Goal: Task Accomplishment & Management: Manage account settings

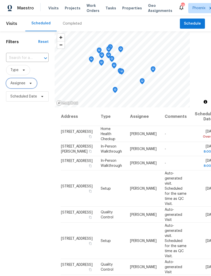
click at [30, 84] on icon at bounding box center [31, 83] width 2 height 1
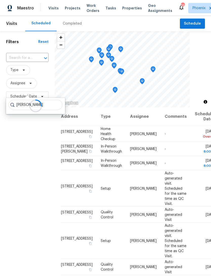
type input "Scott nicol"
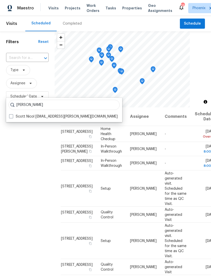
click at [23, 117] on label "Scott Nicol scott.nicol@opendoor.com" at bounding box center [63, 116] width 109 height 5
click at [12, 117] on input "Scott Nicol scott.nicol@opendoor.com" at bounding box center [10, 115] width 3 height 3
checkbox input "true"
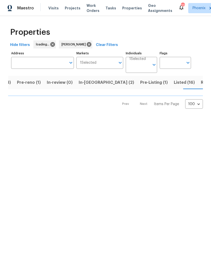
scroll to position [0, 35]
click at [194, 86] on span "Resale (6)" at bounding box center [204, 82] width 20 height 7
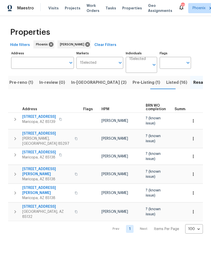
click at [167, 86] on span "Listed (16)" at bounding box center [177, 82] width 21 height 7
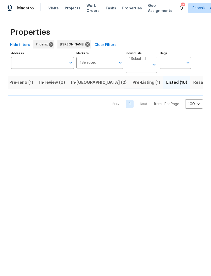
click at [194, 86] on span "Resale (6)" at bounding box center [204, 82] width 20 height 7
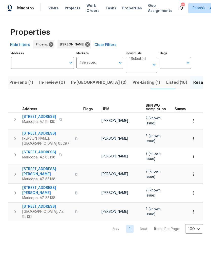
click at [167, 86] on span "Listed (16)" at bounding box center [177, 82] width 21 height 7
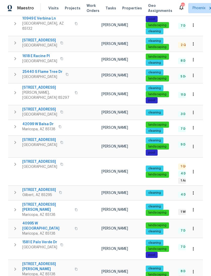
scroll to position [126, 0]
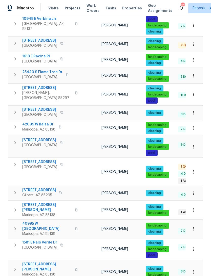
click at [35, 202] on span "19707 N Pepka Ct" at bounding box center [46, 207] width 49 height 10
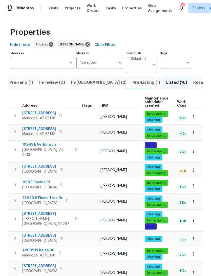
scroll to position [0, 0]
click at [133, 86] on span "Pre-Listing (1)" at bounding box center [147, 82] width 28 height 7
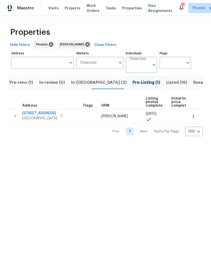
click at [79, 86] on span "In-reno (2)" at bounding box center [99, 82] width 56 height 7
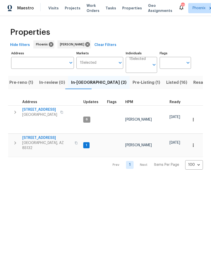
click at [38, 112] on span "500 N Roosevelt Ave Unit 16" at bounding box center [39, 109] width 35 height 5
click at [42, 140] on span "[STREET_ADDRESS]" at bounding box center [46, 137] width 49 height 5
click at [25, 86] on span "Pre-reno (1)" at bounding box center [21, 82] width 24 height 7
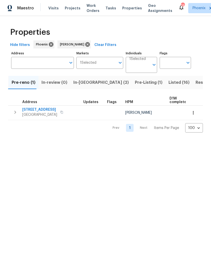
scroll to position [0, 27]
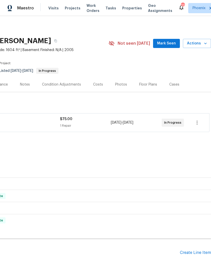
scroll to position [0, 75]
click at [196, 255] on div "Create Line Item" at bounding box center [195, 252] width 31 height 5
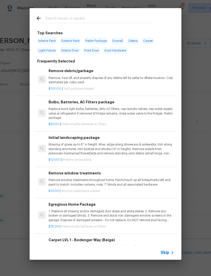
click at [68, 14] on div at bounding box center [94, 18] width 129 height 20
click at [75, 20] on input "text" at bounding box center [99, 19] width 108 height 8
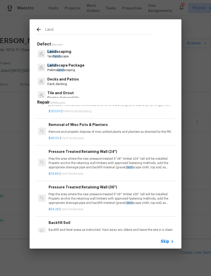
scroll to position [54, 0]
type input "L"
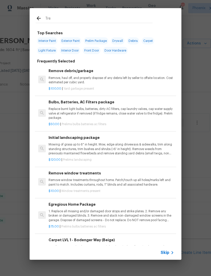
type input "Tree"
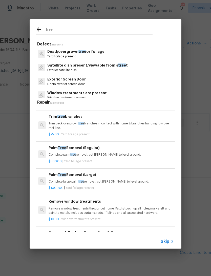
scroll to position [54, 0]
click at [153, 122] on p "Trim back overgrown tree branches in contact with home & branches hanging low o…" at bounding box center [112, 125] width 126 height 9
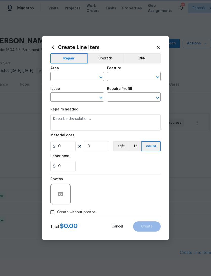
type input "Dead/overgrown tree or foliage"
type input "Trim tree branches $75.00"
type textarea "Trim back overgrown tree branches in contact with home & branches hanging low o…"
type input "75"
type input "1"
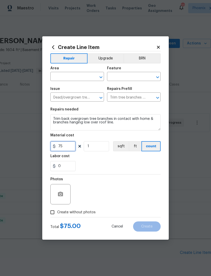
click at [68, 146] on input "75" at bounding box center [62, 146] width 25 height 10
click at [90, 77] on input "text" at bounding box center [70, 77] width 40 height 8
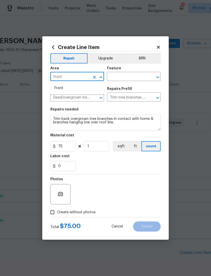
click at [61, 92] on li "Front" at bounding box center [77, 88] width 54 height 8
type input "Front"
click at [62, 92] on div "Issue" at bounding box center [77, 90] width 54 height 7
click at [140, 77] on input "text" at bounding box center [127, 77] width 40 height 8
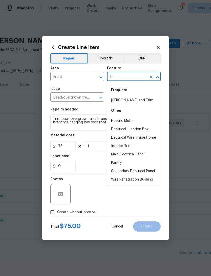
type input "t"
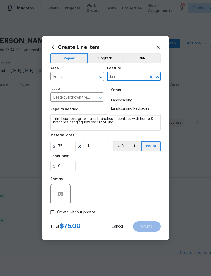
click at [149, 112] on li "Landscaping Packages" at bounding box center [134, 108] width 54 height 8
type input "Landscaping Packages"
click at [151, 79] on icon "Clear" at bounding box center [151, 77] width 5 height 5
click at [139, 76] on input "text" at bounding box center [127, 77] width 40 height 8
click at [131, 102] on li "Landscaping" at bounding box center [134, 100] width 54 height 8
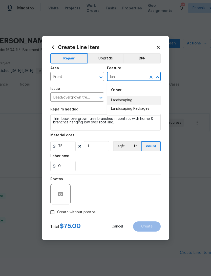
type input "Landscaping"
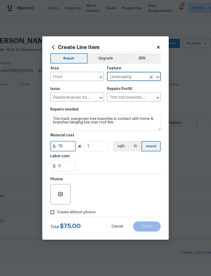
click at [74, 148] on input "75" at bounding box center [62, 146] width 25 height 10
type input "400"
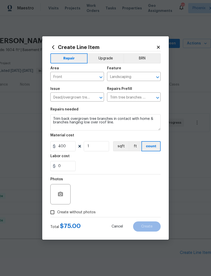
click at [131, 157] on div "Labor cost" at bounding box center [105, 157] width 111 height 7
click at [56, 215] on input "Create without photos" at bounding box center [53, 212] width 10 height 10
checkbox input "true"
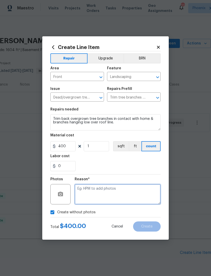
click at [124, 186] on textarea at bounding box center [118, 194] width 86 height 20
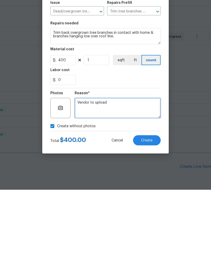
type textarea "Vendor to upload"
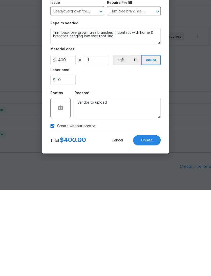
click at [122, 104] on section "Repairs needed Trim back overgrown tree branches in contact with home & branche…" at bounding box center [105, 138] width 111 height 69
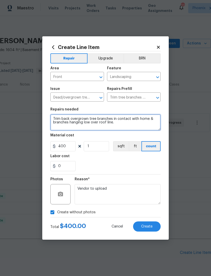
click at [137, 125] on textarea "Trim back overgrown tree branches in contact with home & branches hanging low o…" at bounding box center [105, 122] width 111 height 16
type textarea "Trim back overgrown tree branches in contact with home & branches hanging low o…"
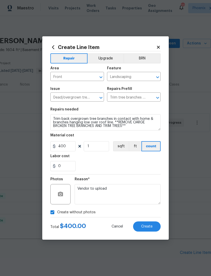
click at [143, 163] on div "0" at bounding box center [105, 166] width 111 height 10
click at [151, 227] on span "Create" at bounding box center [146, 226] width 11 height 4
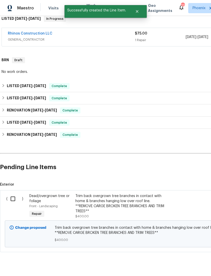
scroll to position [85, 0]
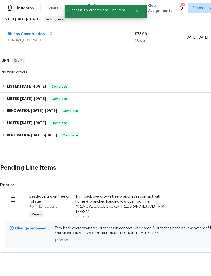
click at [13, 194] on input "checkbox" at bounding box center [15, 199] width 14 height 11
checkbox input "true"
click at [183, 263] on span "Create Work Order" at bounding box center [183, 263] width 34 height 6
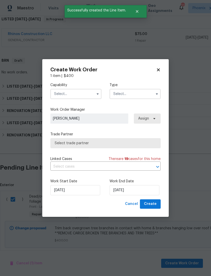
click at [87, 95] on input "text" at bounding box center [75, 94] width 51 height 10
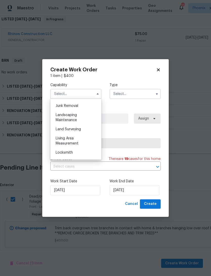
scroll to position [327, 0]
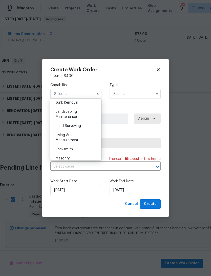
click at [67, 115] on span "Landscaping Maintenance" at bounding box center [66, 114] width 21 height 9
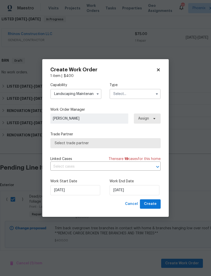
type input "Landscaping Maintenance"
click at [152, 95] on input "text" at bounding box center [135, 94] width 51 height 10
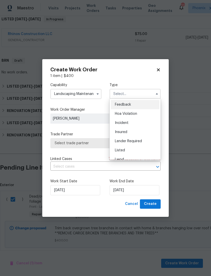
scroll to position [0, 0]
click at [124, 121] on span "Incident" at bounding box center [122, 123] width 14 height 4
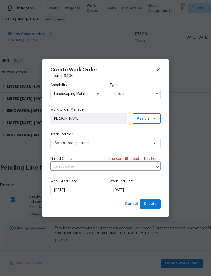
type input "Incident"
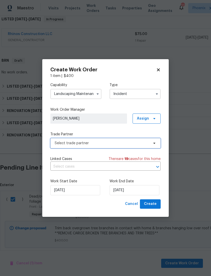
click at [109, 142] on span "Select trade partner" at bounding box center [102, 142] width 95 height 5
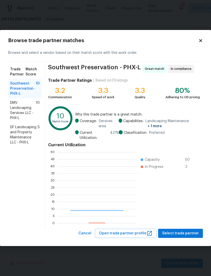
scroll to position [71, 80]
click at [17, 107] on span "DMV Landscaping Services LLC - PHX-L" at bounding box center [23, 110] width 26 height 20
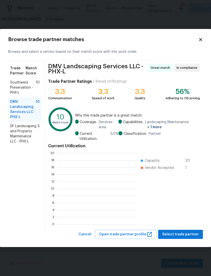
scroll to position [71, 80]
click at [187, 235] on span "Select trade partner" at bounding box center [181, 234] width 37 height 6
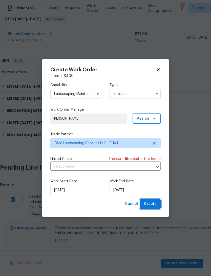
click at [154, 206] on span "Create" at bounding box center [150, 204] width 13 height 6
checkbox input "false"
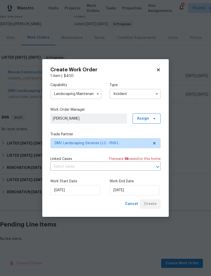
scroll to position [35, 0]
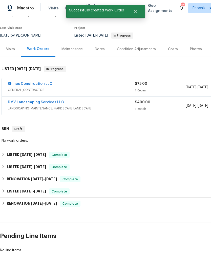
click at [42, 106] on span "LANDSCAPING_MAINTENANCE, HARDSCAPE_LANDSCAPE" at bounding box center [71, 108] width 127 height 5
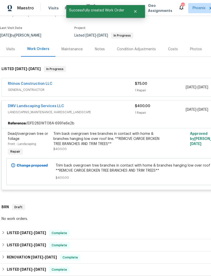
click at [53, 104] on link "DMV Landscaping Services LLC" at bounding box center [36, 106] width 56 height 4
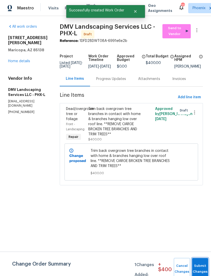
click at [202, 268] on span "Submit Changes" at bounding box center [200, 269] width 11 height 12
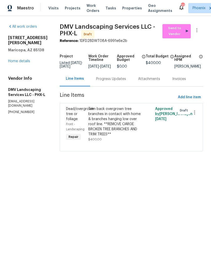
click at [27, 61] on link "Home details" at bounding box center [19, 61] width 22 height 4
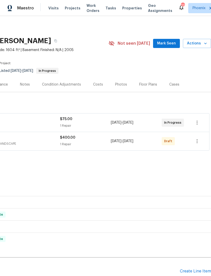
scroll to position [0, 75]
click at [196, 144] on icon "button" at bounding box center [197, 141] width 6 height 6
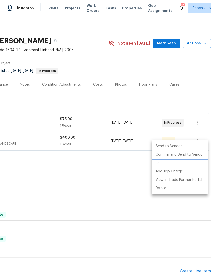
click at [197, 154] on li "Confirm and Send to Vendor" at bounding box center [180, 154] width 57 height 8
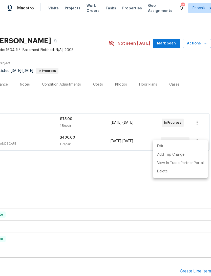
click at [115, 184] on div at bounding box center [105, 138] width 211 height 276
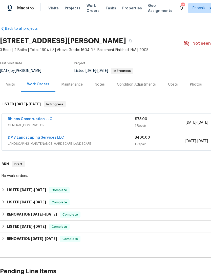
scroll to position [0, 0]
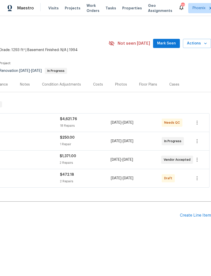
scroll to position [0, 75]
click at [174, 47] on span "Mark Seen" at bounding box center [166, 43] width 19 height 6
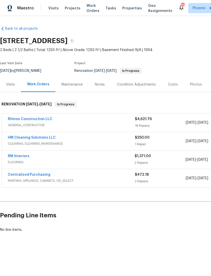
scroll to position [0, 0]
click at [42, 139] on link "HM Cleaning Solutions LLC" at bounding box center [32, 138] width 48 height 4
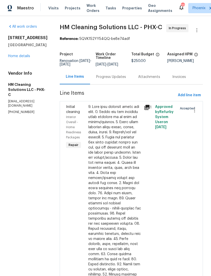
click at [126, 79] on div "Progress Updates" at bounding box center [111, 76] width 30 height 5
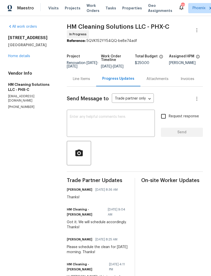
click at [131, 129] on textarea at bounding box center [111, 124] width 82 height 18
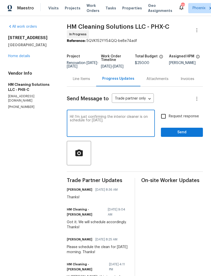
type textarea "Hi! I’m just confirming the interior cleaner is on schedule for today."
click at [195, 135] on span "Send" at bounding box center [182, 132] width 34 height 6
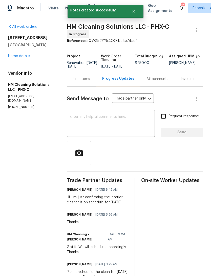
click at [25, 58] on link "Home details" at bounding box center [19, 56] width 22 height 4
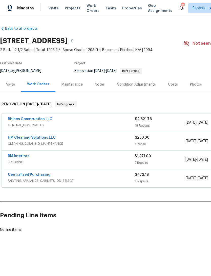
click at [101, 87] on div "Notes" at bounding box center [100, 84] width 10 height 5
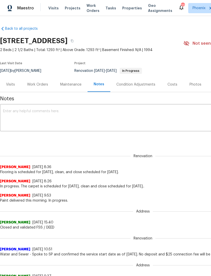
click at [88, 125] on textarea at bounding box center [143, 118] width 280 height 18
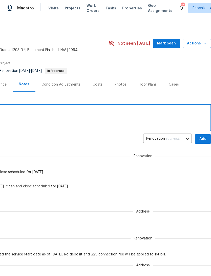
scroll to position [0, 75]
type textarea "Clean and close today."
click at [204, 142] on span "Add" at bounding box center [203, 139] width 8 height 6
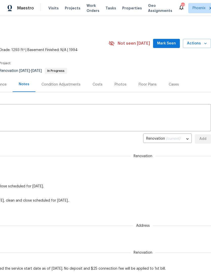
click at [173, 47] on span "Mark Seen" at bounding box center [166, 43] width 19 height 6
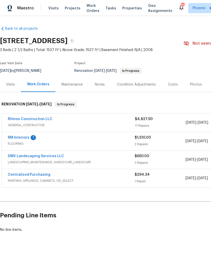
click at [26, 139] on link "RM Interiors" at bounding box center [19, 138] width 22 height 4
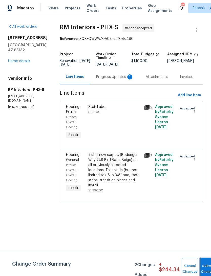
click at [203, 265] on button "Submit Changes" at bounding box center [209, 269] width 16 height 22
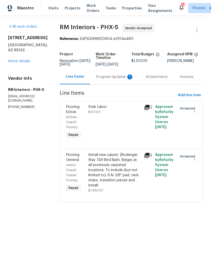
click at [120, 79] on div "Progress Updates 1" at bounding box center [115, 76] width 38 height 5
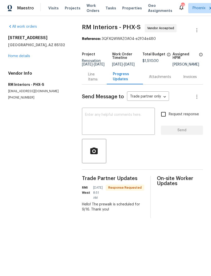
click at [25, 58] on link "Home details" at bounding box center [19, 56] width 22 height 4
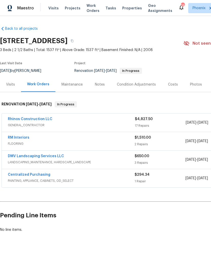
click at [53, 158] on link "DMV Landscaping Services LLC" at bounding box center [36, 156] width 56 height 4
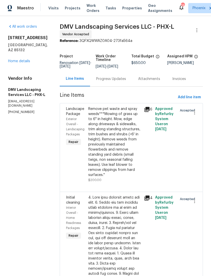
click at [69, 169] on div "Landscape Package Exterior Overall - Landscaping Packages Repair" at bounding box center [76, 144] width 22 height 79
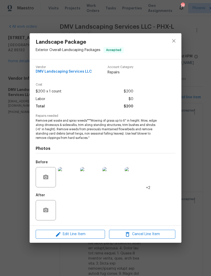
click at [72, 177] on img at bounding box center [68, 177] width 20 height 20
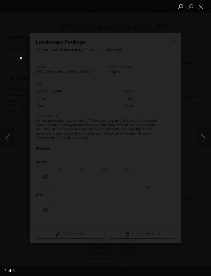
click at [204, 139] on button "Next image" at bounding box center [203, 138] width 15 height 20
click at [204, 138] on button "Next image" at bounding box center [203, 138] width 15 height 20
click at [203, 139] on button "Next image" at bounding box center [203, 138] width 15 height 20
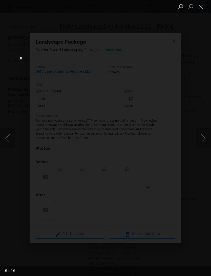
click at [204, 137] on button "Next image" at bounding box center [203, 138] width 15 height 20
click at [203, 137] on button "Next image" at bounding box center [203, 138] width 15 height 20
click at [202, 11] on button "Close lightbox" at bounding box center [201, 6] width 10 height 9
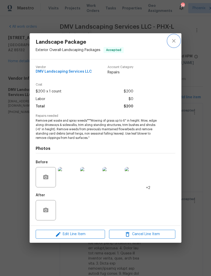
click at [175, 41] on icon "close" at bounding box center [174, 41] width 6 height 6
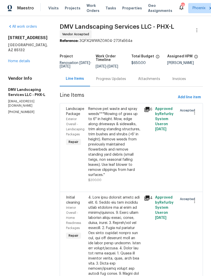
click at [113, 81] on div "Progress Updates" at bounding box center [111, 78] width 30 height 5
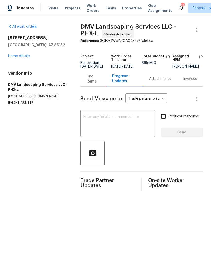
click at [143, 129] on textarea at bounding box center [118, 124] width 68 height 18
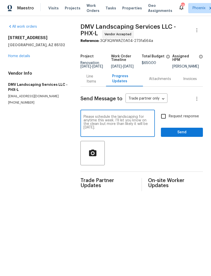
click at [93, 124] on textarea "Please schedule the landscaping for anytime this week. I’ll let you know on the…" at bounding box center [118, 124] width 68 height 18
type textarea "Please schedule the landscaping for anytime this week. I’ll let you know on the…"
click at [92, 123] on div "Please schedule the landscaping for anytime this week. I’ll let you know on the…" at bounding box center [118, 124] width 75 height 26
click at [89, 123] on textarea "Please schedule the landscaping for anytime this week. I’ll let you know on the…" at bounding box center [118, 124] width 68 height 18
click at [88, 123] on div "Please schedule the landscaping for anytime this week. I’ll let you know on the…" at bounding box center [118, 124] width 75 height 26
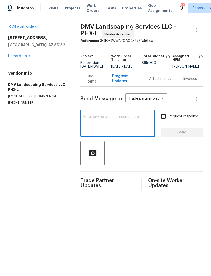
click at [28, 58] on link "Home details" at bounding box center [19, 56] width 22 height 4
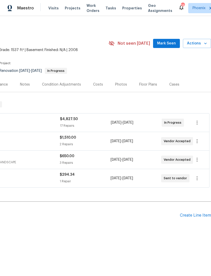
click at [168, 47] on span "Mark Seen" at bounding box center [166, 43] width 19 height 6
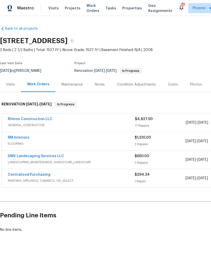
click at [99, 87] on div "Notes" at bounding box center [100, 84] width 10 height 5
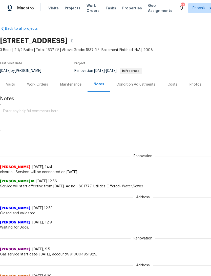
click at [73, 124] on textarea at bounding box center [143, 118] width 280 height 18
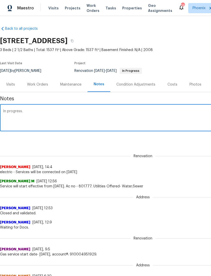
type textarea "In progress."
click at [189, 159] on div "Renovation SHYAMJITH R 9/15/25, 14:4 electric - Services will be connected on 0…" at bounding box center [143, 161] width 287 height 27
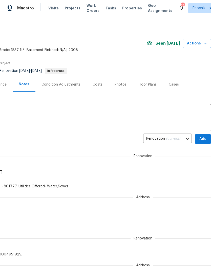
scroll to position [0, 75]
click at [205, 142] on span "Add" at bounding box center [203, 139] width 8 height 6
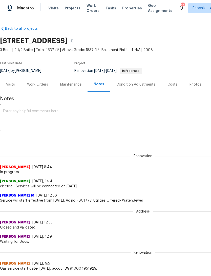
scroll to position [0, 0]
click at [41, 87] on div "Work Orders" at bounding box center [37, 84] width 21 height 5
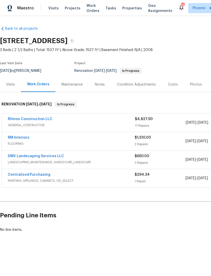
click at [38, 158] on link "DMV Landscaping Services LLC" at bounding box center [36, 156] width 56 height 4
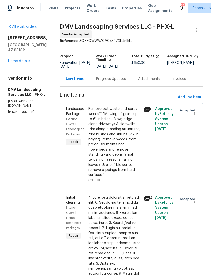
click at [115, 81] on div "Progress Updates" at bounding box center [111, 78] width 30 height 5
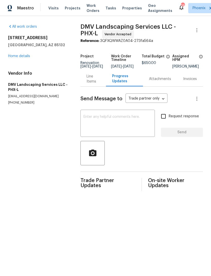
click at [116, 126] on textarea at bounding box center [118, 124] width 68 height 18
click at [100, 126] on textarea at bounding box center [118, 124] width 68 height 18
paste textarea "Please schedule the landscaping for anytime this week. I’ll let you know on the…"
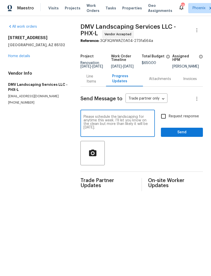
type textarea "Please schedule the landscaping for anytime this week. I’ll let you know on the…"
click at [191, 135] on span "Send" at bounding box center [182, 132] width 34 height 6
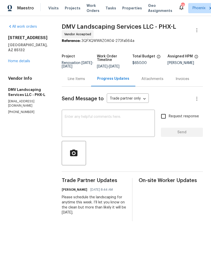
click at [17, 62] on link "Home details" at bounding box center [19, 61] width 22 height 4
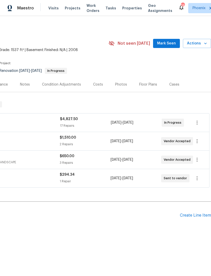
scroll to position [0, 75]
click at [167, 47] on span "Mark Seen" at bounding box center [166, 43] width 19 height 6
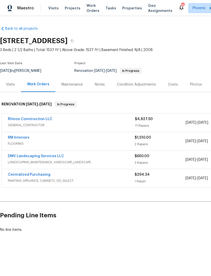
scroll to position [0, 0]
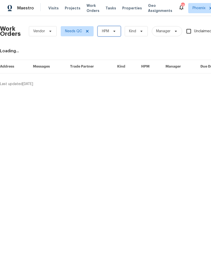
click at [115, 33] on icon at bounding box center [115, 31] width 4 height 4
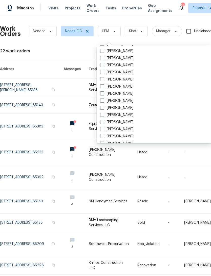
scroll to position [228, 0]
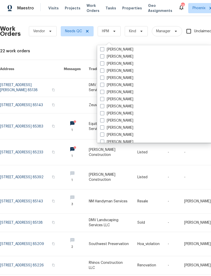
click at [134, 113] on label "[PERSON_NAME]" at bounding box center [116, 113] width 33 height 5
click at [104, 113] on input "[PERSON_NAME]" at bounding box center [101, 112] width 3 height 3
checkbox input "true"
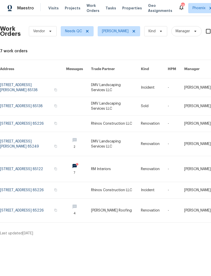
click at [56, 84] on link at bounding box center [33, 87] width 66 height 18
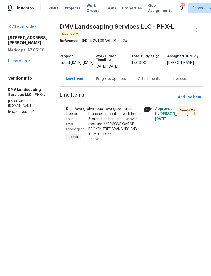
click at [139, 118] on div "Trim back overgrown tree branches in contact with home & branches hanging low o…" at bounding box center [114, 121] width 53 height 30
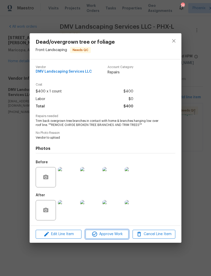
click at [119, 234] on span "Approve Work" at bounding box center [107, 234] width 40 height 6
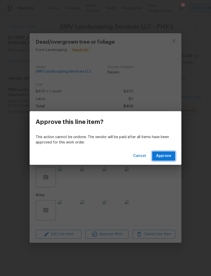
click at [170, 158] on span "Approve" at bounding box center [163, 156] width 15 height 6
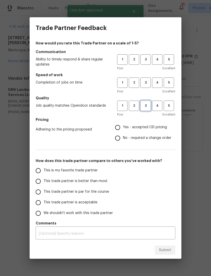
click at [148, 107] on span "3" at bounding box center [145, 106] width 9 height 6
click at [142, 87] on button "3" at bounding box center [146, 82] width 10 height 10
click at [147, 56] on button "3" at bounding box center [146, 59] width 10 height 10
click at [121, 129] on input "Yes - accepted OD pricing" at bounding box center [118, 127] width 11 height 11
radio input "true"
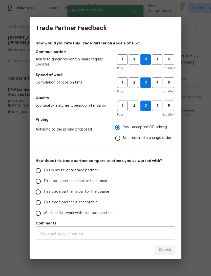
click at [42, 170] on input "This is my favorite trade partner" at bounding box center [38, 170] width 11 height 11
radio input "false"
click at [38, 184] on input "This trade partner is better than most" at bounding box center [38, 181] width 11 height 11
radio input "false"
click at [40, 170] on input "This is my favorite trade partner" at bounding box center [38, 170] width 11 height 11
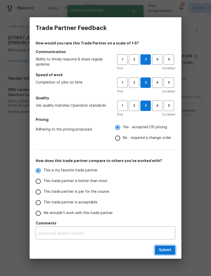
click at [173, 249] on button "Submit" at bounding box center [165, 249] width 21 height 9
radio input "true"
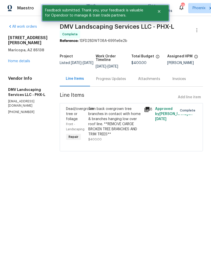
click at [164, 10] on button "Close" at bounding box center [159, 11] width 17 height 10
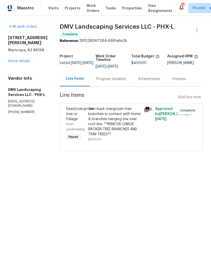
click at [91, 11] on span "Work Orders" at bounding box center [93, 8] width 13 height 10
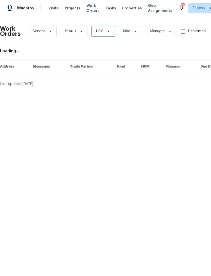
click at [112, 36] on span "HPM" at bounding box center [103, 31] width 23 height 10
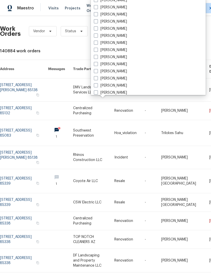
scroll to position [238, 0]
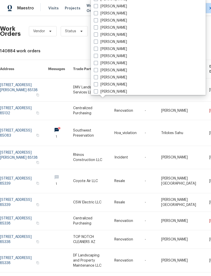
click at [127, 57] on label "[PERSON_NAME]" at bounding box center [110, 56] width 33 height 5
click at [97, 57] on input "[PERSON_NAME]" at bounding box center [95, 55] width 3 height 3
checkbox input "true"
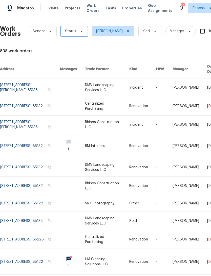
click at [77, 34] on span "Status" at bounding box center [74, 31] width 27 height 10
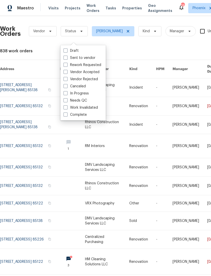
click at [83, 102] on label "Needs QC" at bounding box center [76, 100] width 24 height 5
click at [67, 101] on input "Needs QC" at bounding box center [65, 99] width 3 height 3
checkbox input "true"
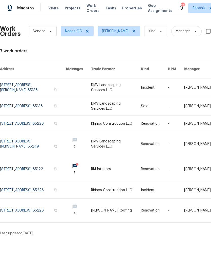
click at [33, 104] on link at bounding box center [33, 106] width 66 height 18
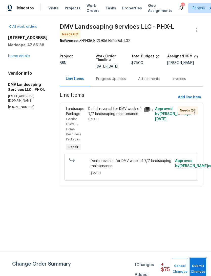
click at [202, 264] on span "Submit Changes" at bounding box center [198, 269] width 11 height 12
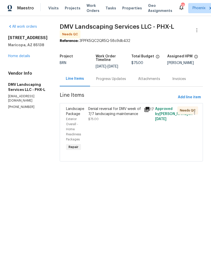
click at [122, 118] on div "Denial reversal for DMV week of 7/7 landscaping maintenance $75.00" at bounding box center [114, 113] width 53 height 15
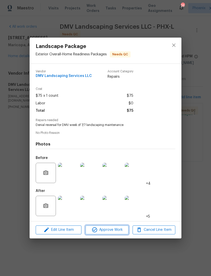
click at [115, 231] on span "Approve Work" at bounding box center [107, 229] width 40 height 6
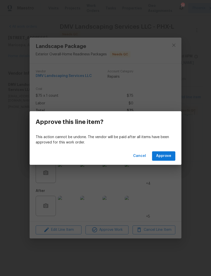
click at [168, 156] on span "Approve" at bounding box center [163, 156] width 15 height 6
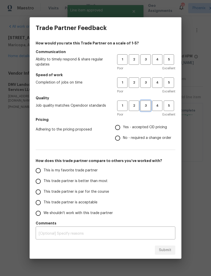
click at [145, 110] on button "3" at bounding box center [146, 105] width 10 height 10
click at [148, 86] on button "3" at bounding box center [146, 82] width 10 height 10
click at [145, 59] on span "3" at bounding box center [145, 60] width 9 height 6
click at [119, 130] on input "Yes - accepted OD pricing" at bounding box center [118, 127] width 11 height 11
radio input "true"
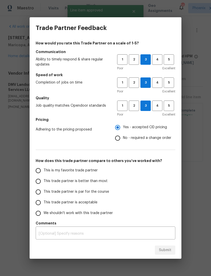
click at [40, 169] on input "This is my favorite trade partner" at bounding box center [38, 170] width 11 height 11
click at [169, 249] on span "Submit" at bounding box center [165, 250] width 12 height 6
radio input "true"
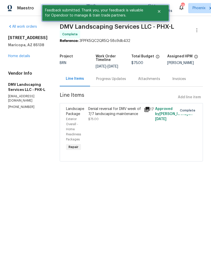
click at [163, 9] on button "Close" at bounding box center [159, 11] width 17 height 10
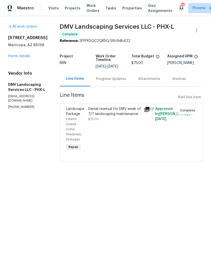
click at [90, 11] on span "Work Orders" at bounding box center [93, 8] width 13 height 10
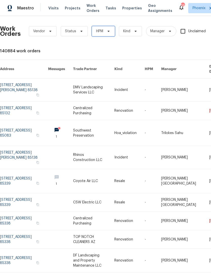
click at [108, 33] on icon at bounding box center [109, 31] width 4 height 4
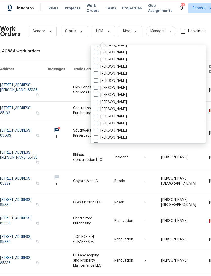
scroll to position [272, 0]
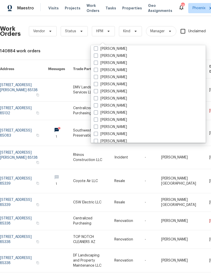
click at [127, 69] on label "[PERSON_NAME]" at bounding box center [110, 69] width 33 height 5
click at [97, 69] on input "[PERSON_NAME]" at bounding box center [95, 68] width 3 height 3
checkbox input "true"
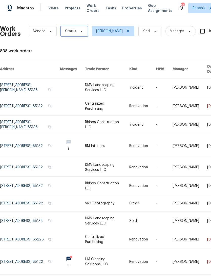
click at [78, 33] on span at bounding box center [81, 31] width 6 height 4
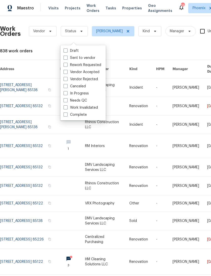
click at [86, 100] on label "Needs QC" at bounding box center [76, 100] width 24 height 5
click at [67, 100] on input "Needs QC" at bounding box center [65, 99] width 3 height 3
checkbox input "true"
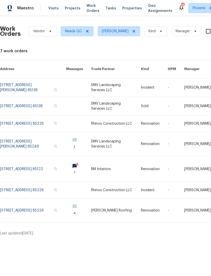
click at [36, 147] on link at bounding box center [33, 144] width 66 height 24
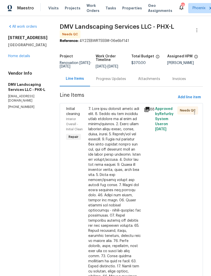
click at [65, 193] on div "Initial cleaning Interior Overall - Initial Clean Repair" at bounding box center [76, 231] width 22 height 252
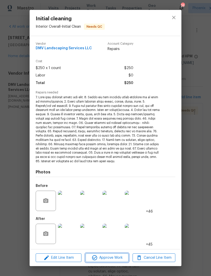
click at [113, 256] on span "Approve Work" at bounding box center [107, 257] width 40 height 6
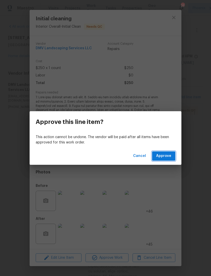
click at [168, 154] on span "Approve" at bounding box center [163, 156] width 15 height 6
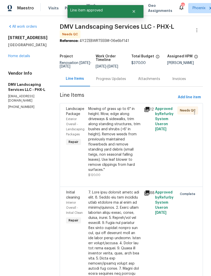
click at [73, 177] on div "Landscape Package Exterior Overall - Landscaping Packages Repair" at bounding box center [76, 142] width 22 height 74
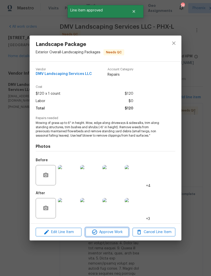
click at [121, 230] on span "Approve Work" at bounding box center [107, 232] width 40 height 6
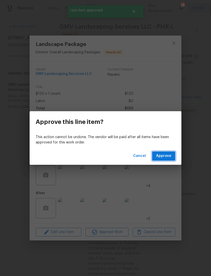
click at [169, 154] on span "Approve" at bounding box center [163, 156] width 15 height 6
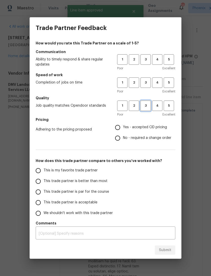
click at [144, 107] on span "3" at bounding box center [145, 106] width 9 height 6
click at [148, 85] on span "3" at bounding box center [145, 83] width 9 height 6
click at [148, 58] on span "3" at bounding box center [145, 60] width 9 height 6
click at [119, 127] on input "Yes - accepted OD pricing" at bounding box center [118, 127] width 11 height 11
radio input "true"
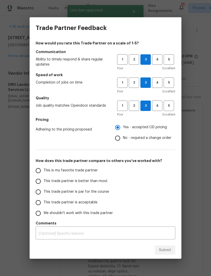
click at [41, 172] on input "This is my favorite trade partner" at bounding box center [38, 170] width 11 height 11
click at [169, 249] on span "Submit" at bounding box center [165, 250] width 12 height 6
radio input "true"
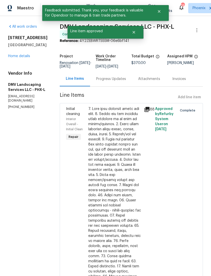
click at [28, 70] on div "All work orders 6512 S Sawgrass Dr Chandler, AZ 85249 Home details Vendor Info …" at bounding box center [28, 66] width 40 height 85
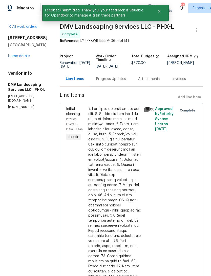
click at [29, 58] on link "Home details" at bounding box center [19, 56] width 22 height 4
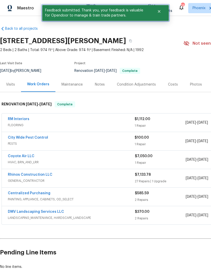
click at [162, 11] on button "Close" at bounding box center [159, 11] width 17 height 10
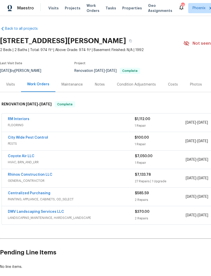
click at [89, 10] on span "Work Orders" at bounding box center [93, 8] width 13 height 10
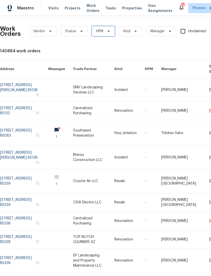
click at [110, 33] on span "HPM" at bounding box center [103, 31] width 23 height 10
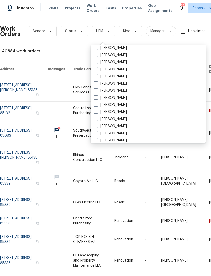
scroll to position [267, 0]
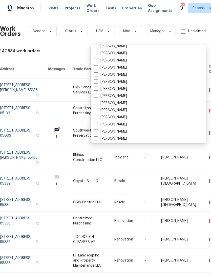
click at [127, 76] on label "[PERSON_NAME]" at bounding box center [110, 74] width 33 height 5
click at [97, 75] on input "[PERSON_NAME]" at bounding box center [95, 73] width 3 height 3
checkbox input "true"
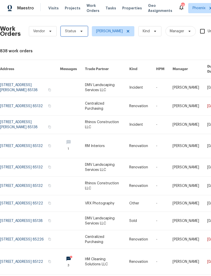
click at [78, 33] on span at bounding box center [81, 31] width 6 height 4
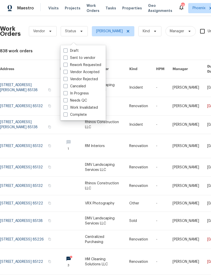
click at [78, 95] on label "In Progress" at bounding box center [76, 93] width 25 height 5
click at [67, 94] on input "In Progress" at bounding box center [65, 92] width 3 height 3
checkbox input "true"
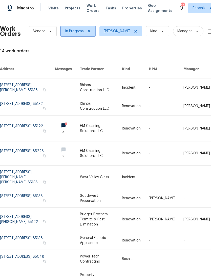
click at [80, 34] on span "In Progress" at bounding box center [74, 31] width 19 height 5
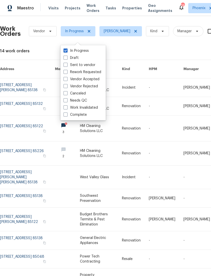
click at [84, 102] on label "Needs QC" at bounding box center [76, 100] width 24 height 5
click at [67, 101] on input "Needs QC" at bounding box center [65, 99] width 3 height 3
checkbox input "true"
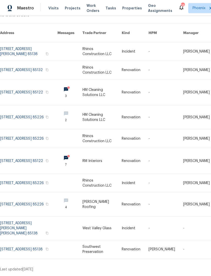
scroll to position [40, 0]
click at [30, 169] on link at bounding box center [29, 161] width 58 height 26
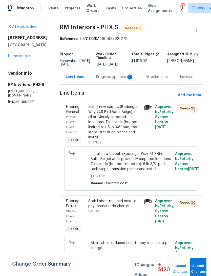
click at [117, 79] on div "Progress Updates 1" at bounding box center [115, 76] width 38 height 5
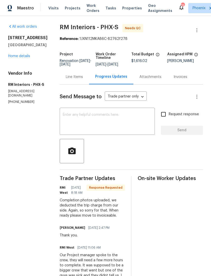
click at [71, 79] on div "Line Items" at bounding box center [74, 76] width 17 height 5
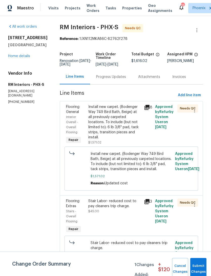
click at [73, 128] on span "Interior Overall - Overall Flooring" at bounding box center [72, 124] width 12 height 18
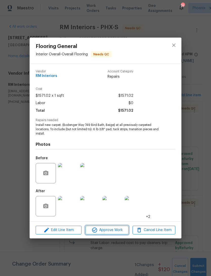
click at [115, 226] on button "Approve Work" at bounding box center [107, 229] width 43 height 9
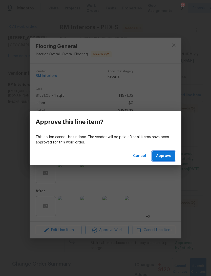
click at [166, 156] on span "Approve" at bounding box center [163, 156] width 15 height 6
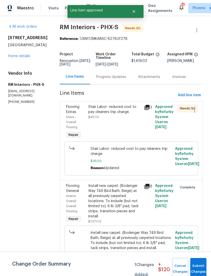
click at [133, 119] on div "Stair Labor- reduced cost to pay cleaners trip charge. $45.00" at bounding box center [114, 111] width 53 height 15
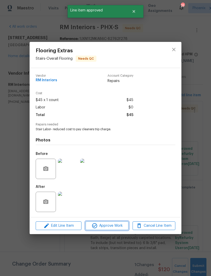
click at [117, 225] on span "Approve Work" at bounding box center [107, 225] width 40 height 6
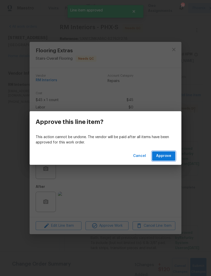
click at [169, 156] on span "Approve" at bounding box center [163, 156] width 15 height 6
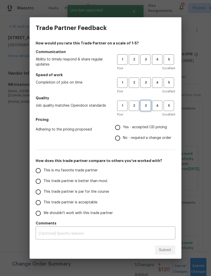
click at [149, 110] on button "3" at bounding box center [146, 105] width 10 height 10
click at [148, 87] on button "3" at bounding box center [146, 82] width 10 height 10
click at [147, 56] on button "3" at bounding box center [146, 59] width 10 height 10
click at [118, 131] on input "Yes - accepted OD pricing" at bounding box center [118, 127] width 11 height 11
radio input "true"
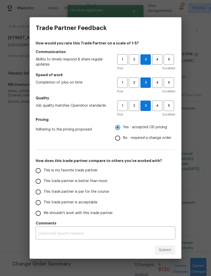
click at [38, 168] on input "This is my favorite trade partner" at bounding box center [38, 170] width 11 height 11
click at [174, 246] on button "Submit" at bounding box center [165, 249] width 21 height 9
radio input "true"
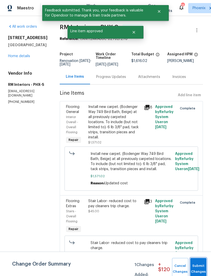
click at [196, 266] on button "Submit Changes" at bounding box center [199, 269] width 16 height 22
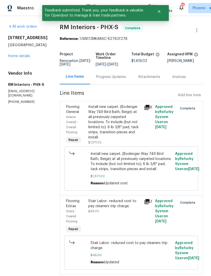
click at [24, 58] on link "Home details" at bounding box center [19, 56] width 22 height 4
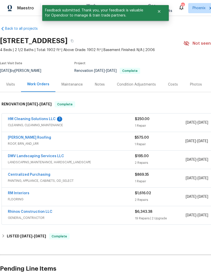
click at [49, 121] on link "HM Cleaning Solutions LLC" at bounding box center [32, 119] width 48 height 4
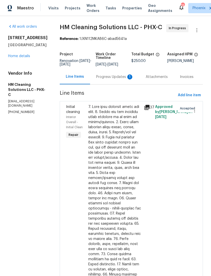
click at [114, 79] on div "Progress Updates 1" at bounding box center [115, 76] width 38 height 5
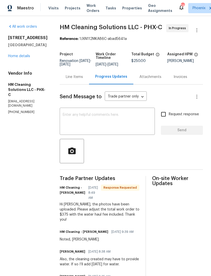
click at [83, 79] on div "Line Items" at bounding box center [74, 76] width 17 height 5
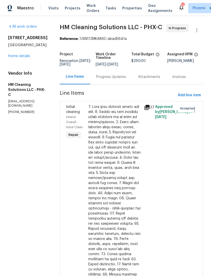
click at [87, 188] on div "Initial cleaning Interior Overall - Initial Clean Repair" at bounding box center [76, 229] width 22 height 252
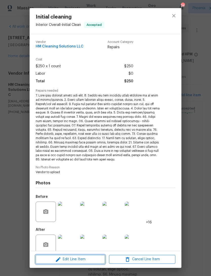
click at [90, 256] on span "Edit Line Item" at bounding box center [70, 259] width 66 height 6
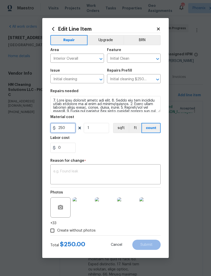
click at [70, 130] on input "250" at bounding box center [62, 128] width 25 height 10
type input "375"
click at [106, 172] on textarea at bounding box center [106, 174] width 104 height 11
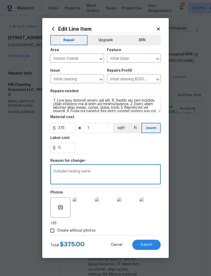
type textarea "Includes hauling water"
click at [141, 152] on div "0" at bounding box center [105, 148] width 111 height 10
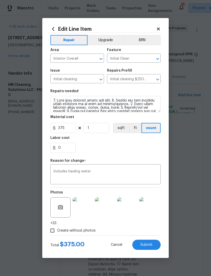
click at [151, 245] on span "Submit" at bounding box center [147, 245] width 12 height 4
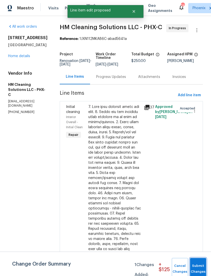
click at [197, 267] on span "Submit Changes" at bounding box center [198, 269] width 11 height 12
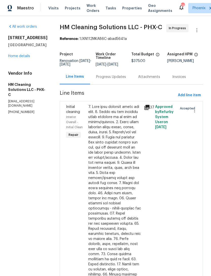
click at [126, 79] on div "Progress Updates" at bounding box center [111, 76] width 30 height 5
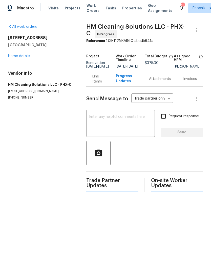
click at [118, 125] on textarea at bounding box center [121, 124] width 63 height 18
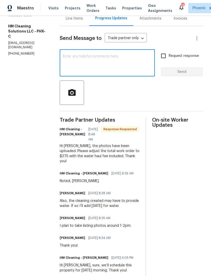
scroll to position [59, 0]
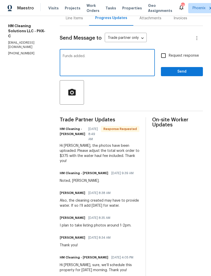
type textarea "Funds added."
click at [191, 75] on span "Send" at bounding box center [182, 71] width 34 height 6
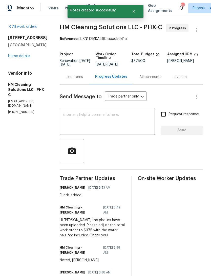
click at [27, 58] on link "Home details" at bounding box center [19, 56] width 22 height 4
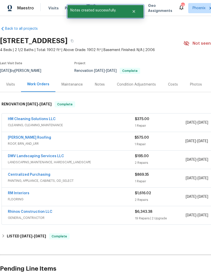
click at [136, 12] on icon "Close" at bounding box center [134, 11] width 4 height 4
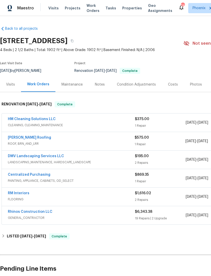
click at [88, 10] on span "Work Orders" at bounding box center [93, 8] width 13 height 10
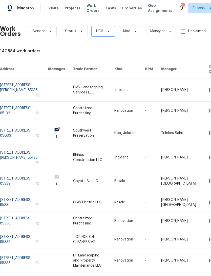
click at [106, 33] on span at bounding box center [108, 31] width 6 height 4
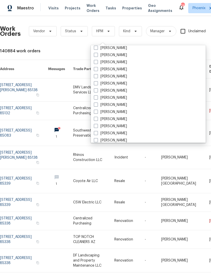
scroll to position [246, 0]
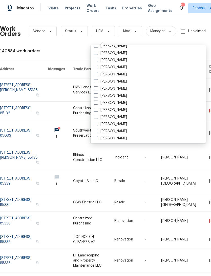
click at [127, 98] on label "[PERSON_NAME]" at bounding box center [110, 95] width 33 height 5
click at [97, 96] on input "[PERSON_NAME]" at bounding box center [95, 94] width 3 height 3
checkbox input "true"
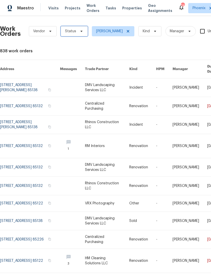
click at [81, 33] on icon at bounding box center [82, 31] width 4 height 4
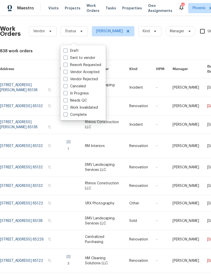
click at [83, 101] on label "Needs QC" at bounding box center [76, 100] width 24 height 5
click at [67, 101] on input "Needs QC" at bounding box center [65, 99] width 3 height 3
checkbox input "true"
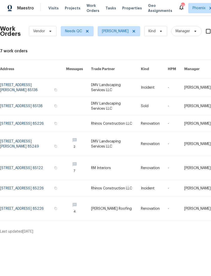
click at [27, 189] on link at bounding box center [33, 188] width 66 height 16
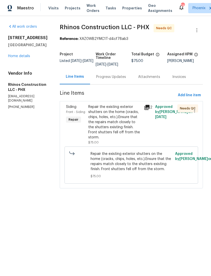
click at [72, 134] on div "Siding Front - Siding Repair" at bounding box center [76, 125] width 22 height 44
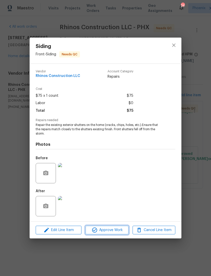
click at [113, 228] on span "Approve Work" at bounding box center [107, 230] width 40 height 6
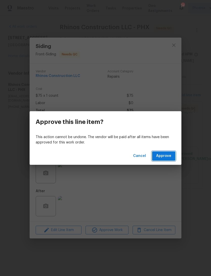
click at [165, 157] on span "Approve" at bounding box center [163, 156] width 15 height 6
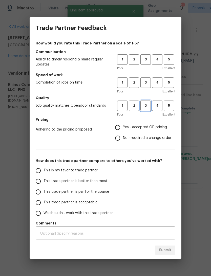
click at [149, 108] on span "3" at bounding box center [145, 106] width 9 height 6
click at [144, 87] on button "3" at bounding box center [146, 82] width 10 height 10
click at [147, 61] on span "3" at bounding box center [145, 60] width 9 height 6
click at [118, 126] on input "Yes - accepted OD pricing" at bounding box center [118, 127] width 11 height 11
radio input "true"
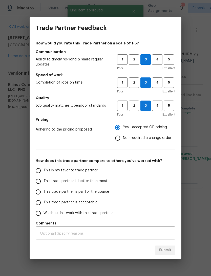
click at [37, 166] on input "This is my favorite trade partner" at bounding box center [38, 170] width 11 height 11
click at [171, 249] on span "Submit" at bounding box center [165, 250] width 12 height 6
radio input "true"
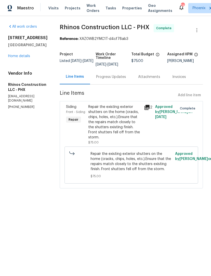
click at [87, 11] on span "Work Orders" at bounding box center [93, 8] width 13 height 10
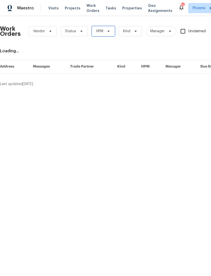
click at [108, 33] on icon at bounding box center [109, 31] width 4 height 4
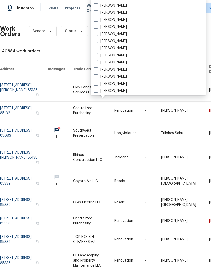
scroll to position [234, 0]
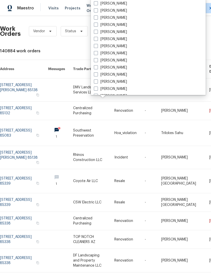
click at [127, 60] on label "[PERSON_NAME]" at bounding box center [110, 60] width 33 height 5
click at [97, 60] on input "[PERSON_NAME]" at bounding box center [95, 59] width 3 height 3
checkbox input "true"
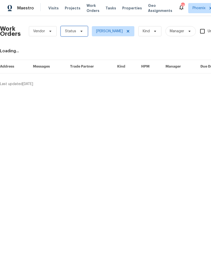
click at [78, 33] on span at bounding box center [81, 31] width 6 height 4
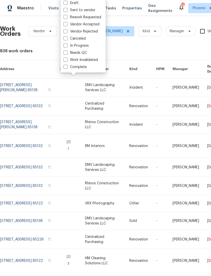
click at [85, 54] on label "Needs QC" at bounding box center [76, 52] width 24 height 5
click at [67, 54] on input "Needs QC" at bounding box center [65, 51] width 3 height 3
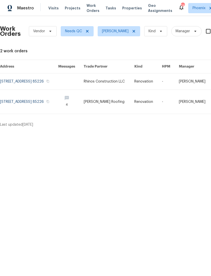
click at [31, 108] on link at bounding box center [29, 102] width 58 height 24
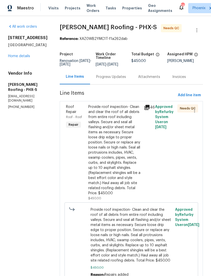
click at [74, 170] on div "Roof Repair Roof - Roof Repair" at bounding box center [76, 152] width 22 height 99
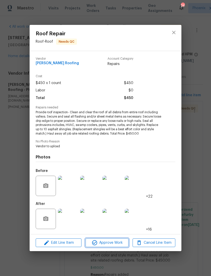
click at [106, 241] on span "Approve Work" at bounding box center [107, 242] width 40 height 6
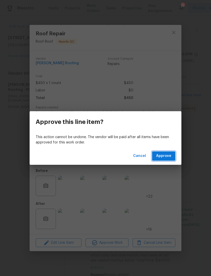
click at [167, 152] on button "Approve" at bounding box center [163, 155] width 23 height 9
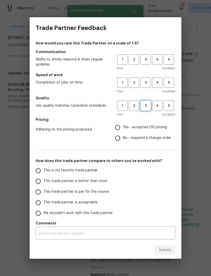
click at [148, 105] on span "3" at bounding box center [145, 106] width 9 height 6
click at [147, 86] on button "3" at bounding box center [146, 82] width 10 height 10
click at [148, 57] on span "3" at bounding box center [145, 60] width 9 height 6
click at [121, 126] on input "Yes - accepted OD pricing" at bounding box center [118, 127] width 11 height 11
radio input "true"
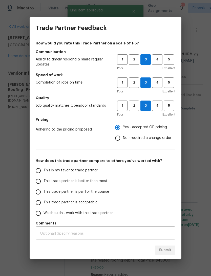
click at [40, 173] on input "This is my favorite trade partner" at bounding box center [38, 170] width 11 height 11
click at [170, 249] on span "Submit" at bounding box center [165, 250] width 12 height 6
radio input "true"
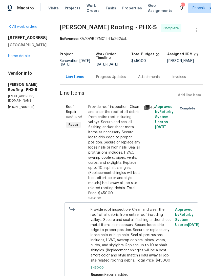
click at [92, 10] on span "Work Orders" at bounding box center [93, 8] width 13 height 10
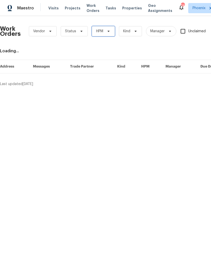
click at [111, 36] on span "HPM" at bounding box center [103, 31] width 23 height 10
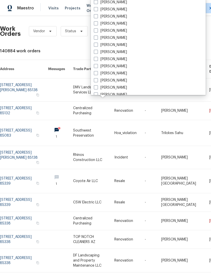
scroll to position [255, 0]
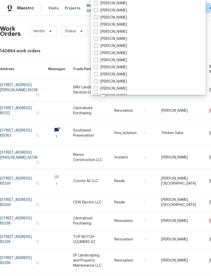
click at [127, 37] on label "[PERSON_NAME]" at bounding box center [110, 38] width 33 height 5
click at [97, 37] on input "[PERSON_NAME]" at bounding box center [95, 37] width 3 height 3
checkbox input "true"
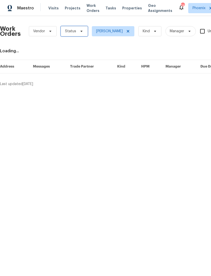
click at [80, 33] on icon at bounding box center [82, 31] width 4 height 4
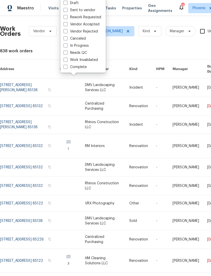
click at [84, 53] on label "Needs QC" at bounding box center [76, 52] width 24 height 5
click at [67, 53] on input "Needs QC" at bounding box center [65, 51] width 3 height 3
checkbox input "true"
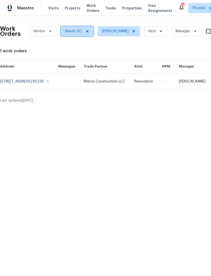
click at [89, 33] on icon at bounding box center [87, 31] width 4 height 4
